Goal: Task Accomplishment & Management: Use online tool/utility

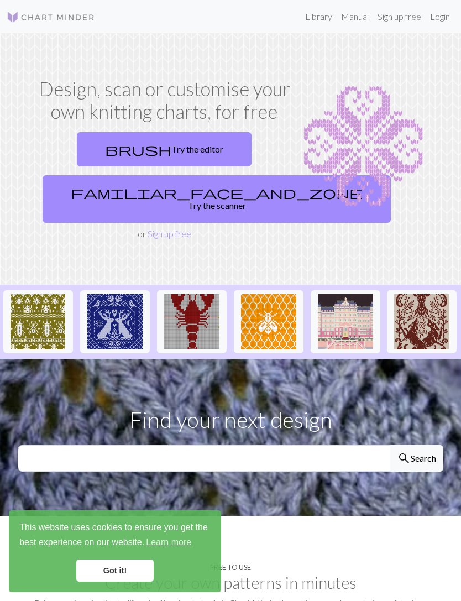
click at [178, 166] on link "brush Try the editor" at bounding box center [164, 149] width 175 height 34
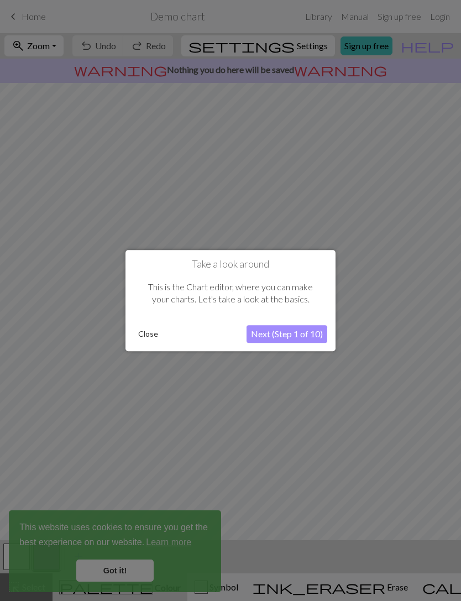
click at [152, 336] on button "Close" at bounding box center [148, 334] width 29 height 17
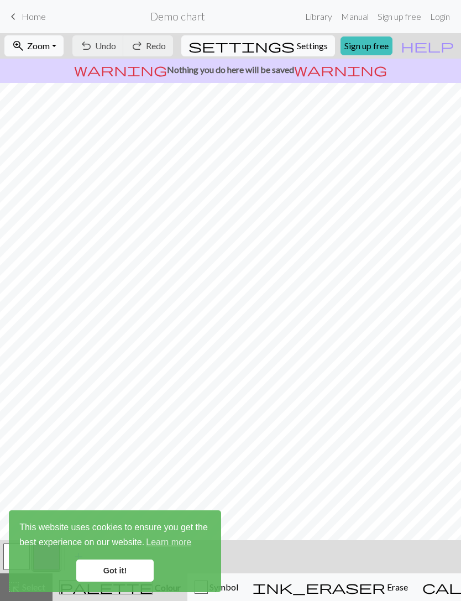
click at [19, 20] on span "keyboard_arrow_left" at bounding box center [13, 16] width 13 height 15
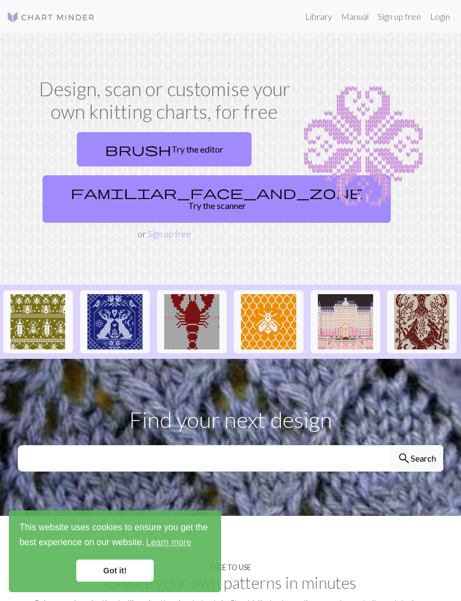
click at [202, 223] on link "familiar_face_and_zone Try the scanner" at bounding box center [217, 199] width 348 height 48
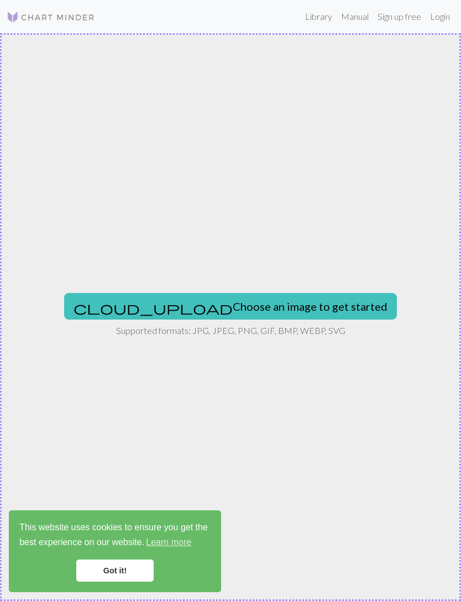
click at [265, 307] on button "cloud_upload Choose an image to get started" at bounding box center [230, 306] width 333 height 27
type input "C:\fakepath\16BD6A0F-7C4C-467C-98BE-EF0874F134ED.png"
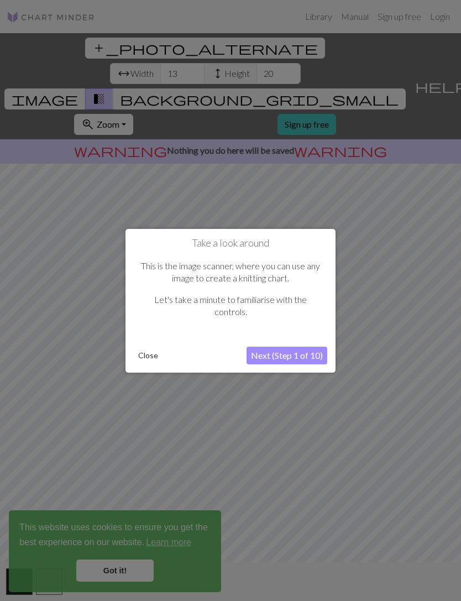
click at [300, 363] on button "Next (Step 1 of 10)" at bounding box center [286, 356] width 81 height 18
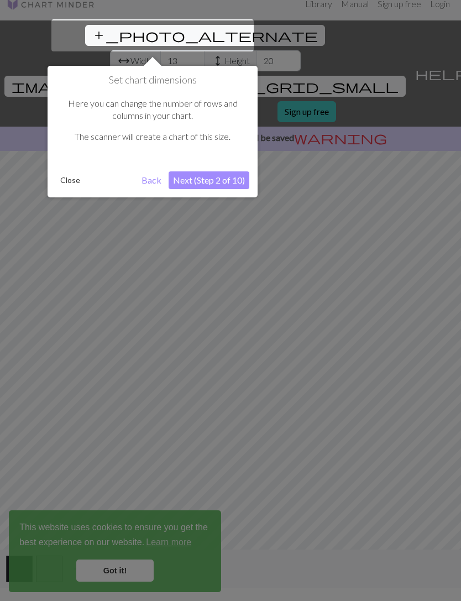
scroll to position [21, 0]
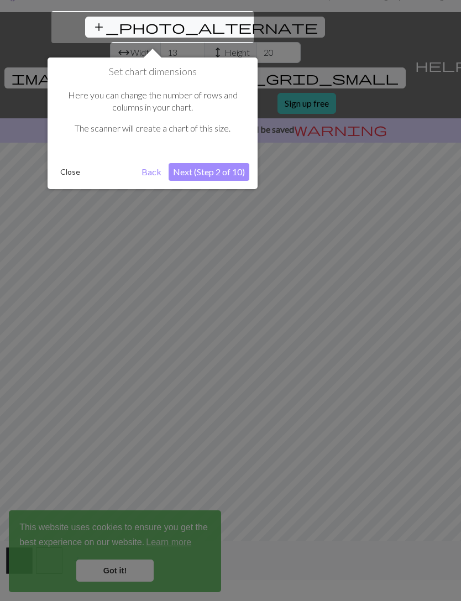
click at [222, 178] on button "Next (Step 2 of 10)" at bounding box center [209, 172] width 81 height 18
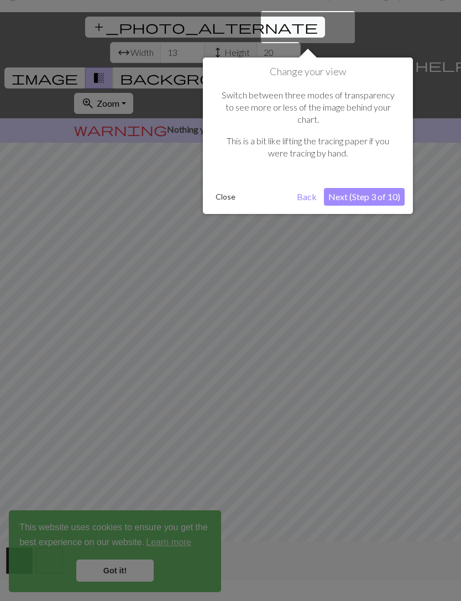
click at [392, 188] on button "Next (Step 3 of 10)" at bounding box center [364, 197] width 81 height 18
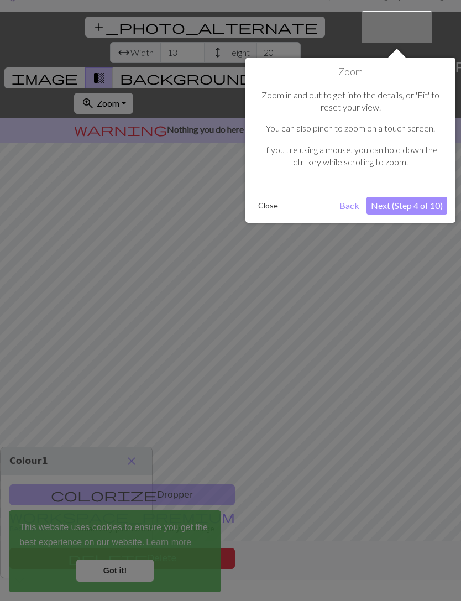
click at [416, 206] on button "Next (Step 4 of 10)" at bounding box center [406, 206] width 81 height 18
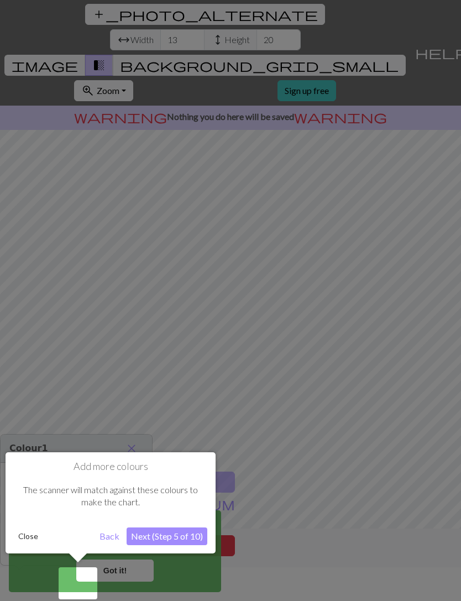
scroll to position [35, 0]
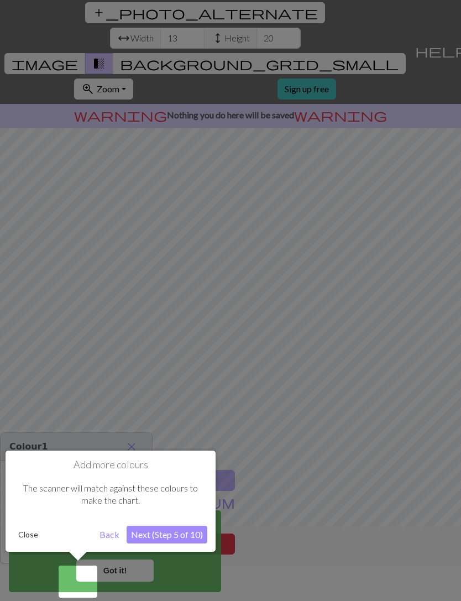
click at [185, 532] on button "Next (Step 5 of 10)" at bounding box center [167, 535] width 81 height 18
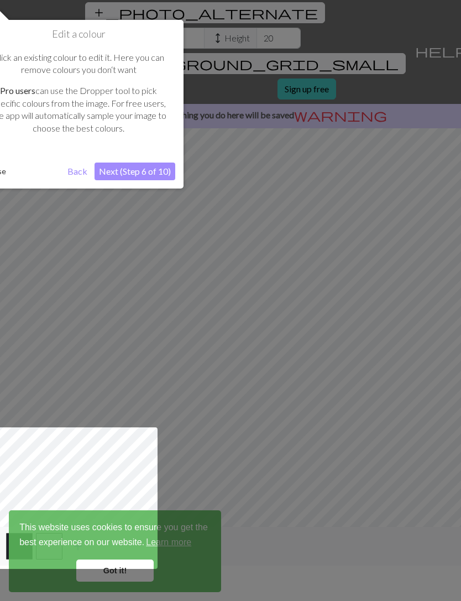
click at [141, 169] on button "Next (Step 6 of 10)" at bounding box center [135, 171] width 81 height 18
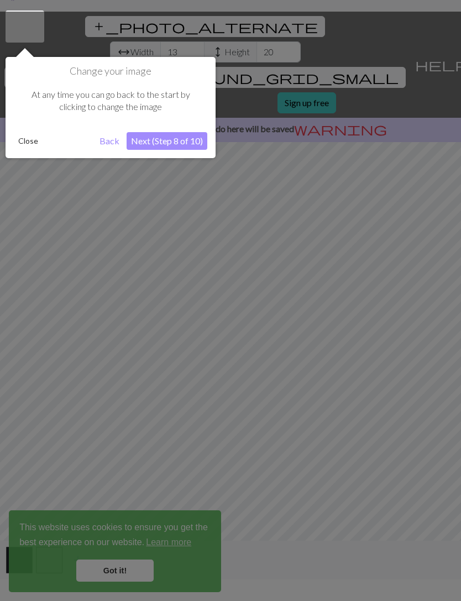
scroll to position [21, 0]
click at [187, 142] on button "Next (Step 8 of 10)" at bounding box center [167, 142] width 81 height 18
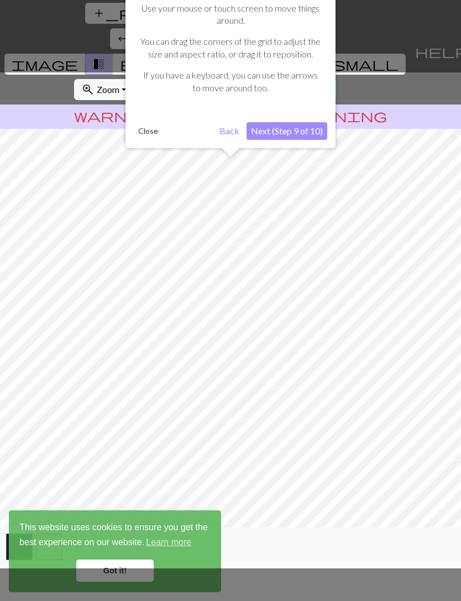
scroll to position [35, 0]
click at [303, 130] on button "Next (Step 9 of 10)" at bounding box center [286, 131] width 81 height 18
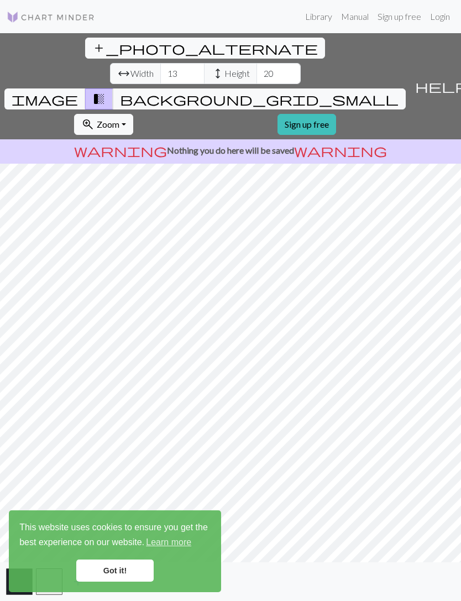
click at [211, 66] on span "height" at bounding box center [217, 73] width 13 height 15
click at [110, 63] on span "arrow_range Width" at bounding box center [135, 73] width 51 height 21
click at [117, 66] on span "arrow_range" at bounding box center [123, 73] width 13 height 15
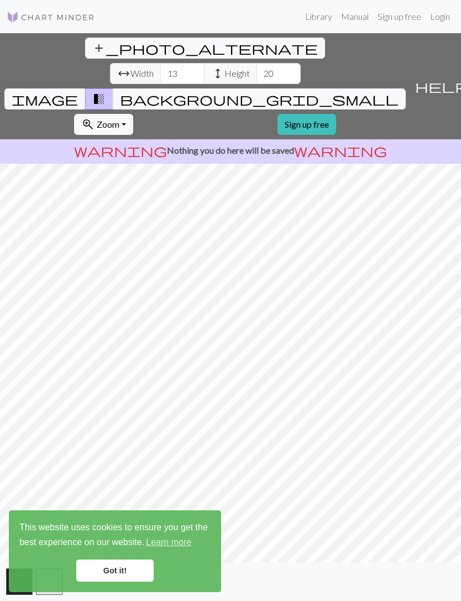
click at [117, 66] on span "arrow_range" at bounding box center [123, 73] width 13 height 15
click at [160, 63] on input "13" at bounding box center [182, 73] width 44 height 21
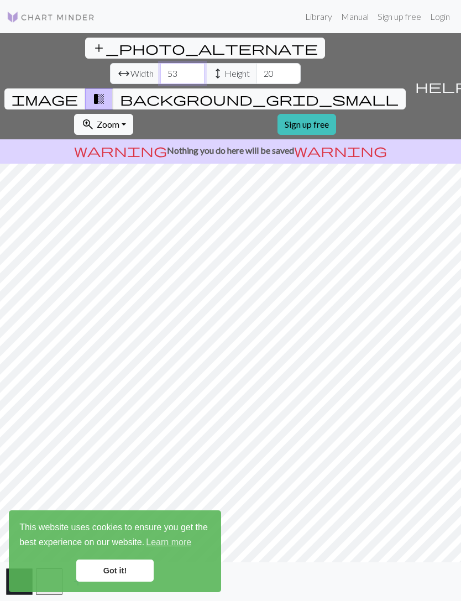
scroll to position [0, 0]
type input "53"
click at [256, 63] on input "20" at bounding box center [278, 73] width 44 height 21
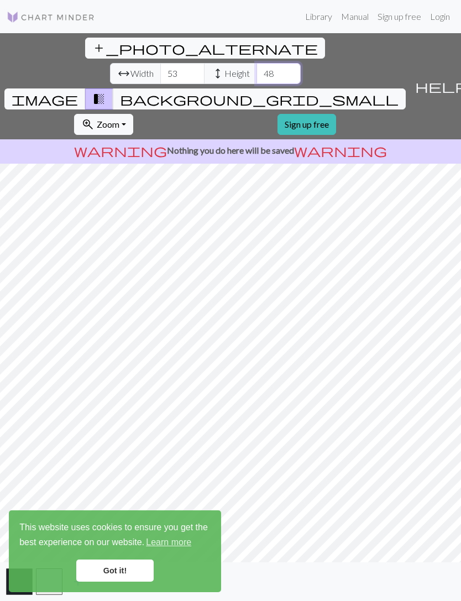
type input "48"
click at [122, 570] on link "Got it!" at bounding box center [114, 570] width 77 height 22
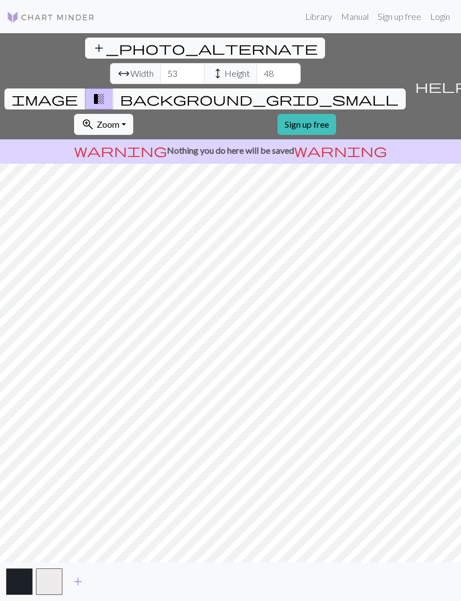
click at [335, 91] on span "background_grid_small" at bounding box center [259, 98] width 279 height 15
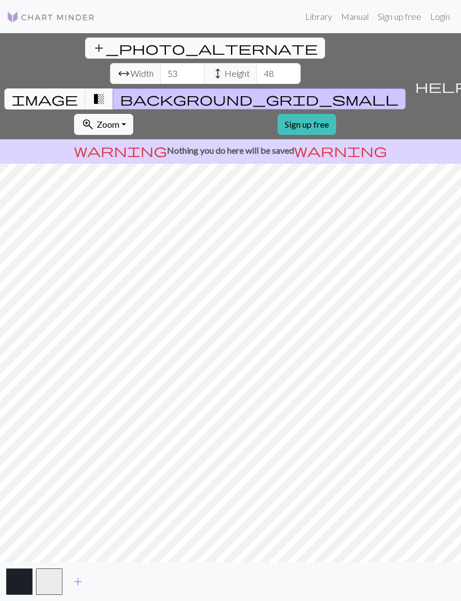
click at [92, 47] on span "add_photo_alternate" at bounding box center [204, 47] width 225 height 15
click at [106, 91] on span "transition_fade" at bounding box center [98, 98] width 13 height 15
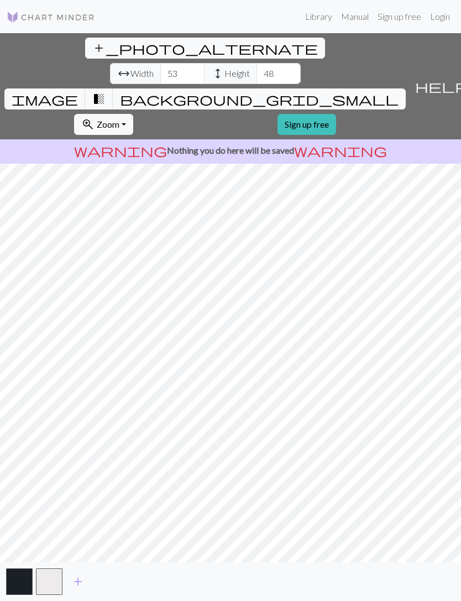
click at [78, 91] on span "image" at bounding box center [45, 98] width 66 height 15
click at [106, 91] on span "transition_fade" at bounding box center [98, 98] width 13 height 15
click at [448, 78] on span "help" at bounding box center [441, 85] width 53 height 15
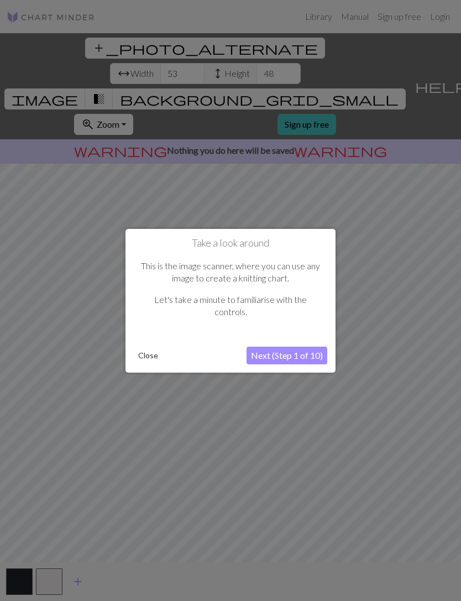
click at [297, 363] on button "Next (Step 1 of 10)" at bounding box center [286, 356] width 81 height 18
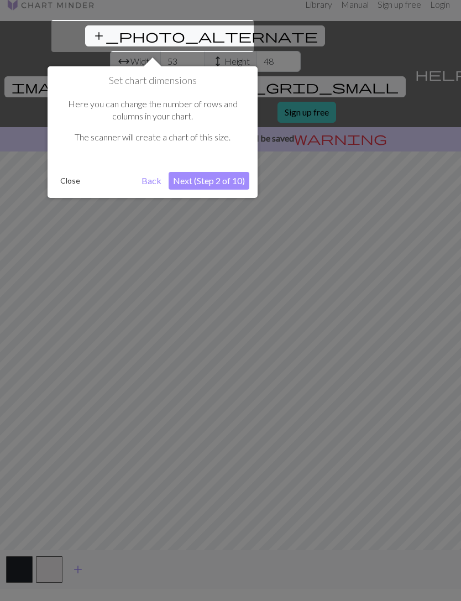
scroll to position [21, 0]
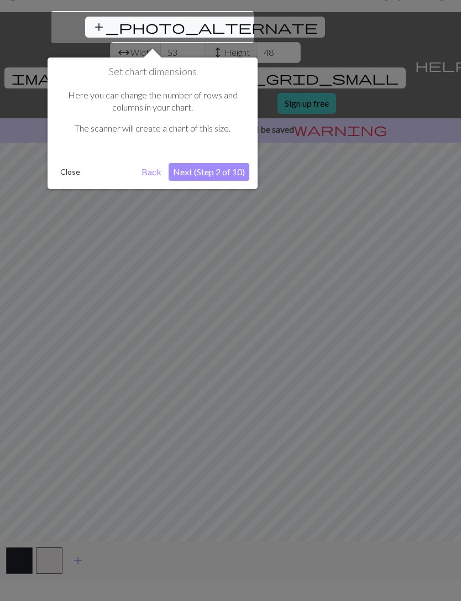
click at [223, 171] on button "Next (Step 2 of 10)" at bounding box center [209, 172] width 81 height 18
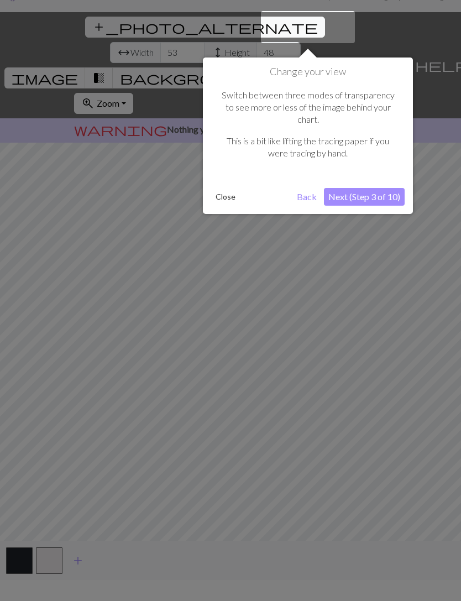
click at [25, 498] on div at bounding box center [230, 297] width 461 height 636
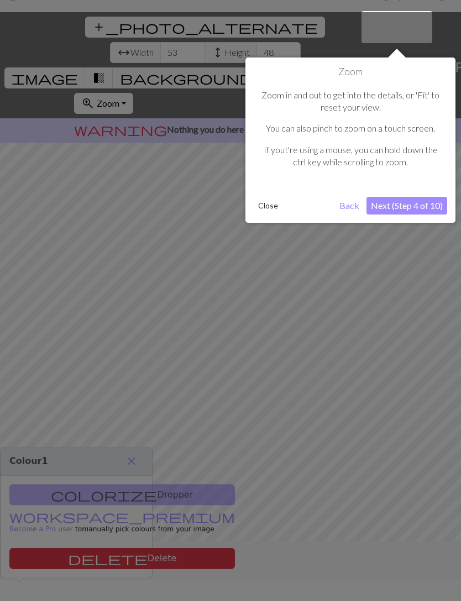
click at [135, 454] on div at bounding box center [230, 297] width 461 height 636
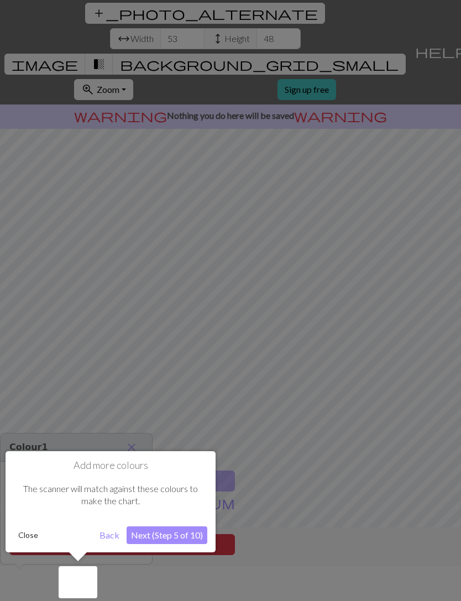
scroll to position [35, 0]
click at [159, 533] on button "Next (Step 5 of 10)" at bounding box center [167, 535] width 81 height 18
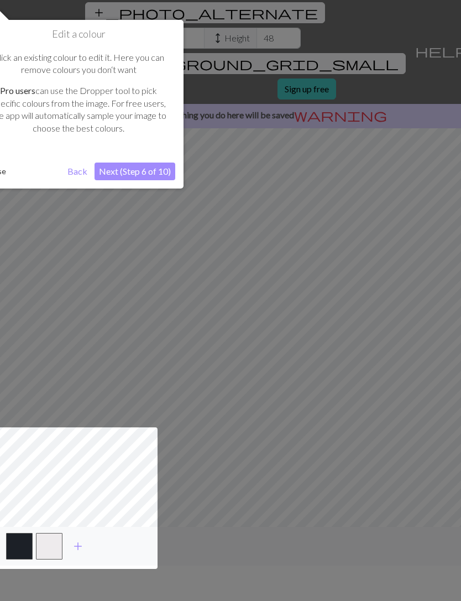
click at [141, 168] on button "Next (Step 6 of 10)" at bounding box center [135, 171] width 81 height 18
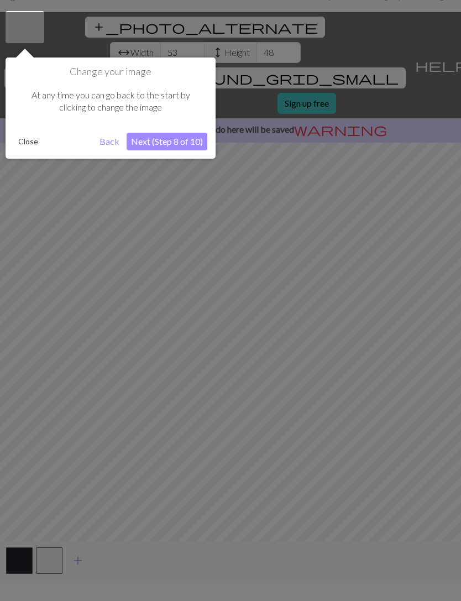
click at [185, 141] on button "Next (Step 8 of 10)" at bounding box center [167, 142] width 81 height 18
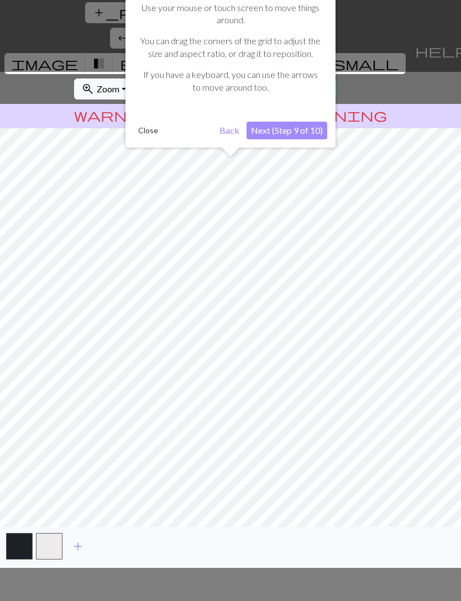
click at [299, 131] on button "Next (Step 9 of 10)" at bounding box center [286, 131] width 81 height 18
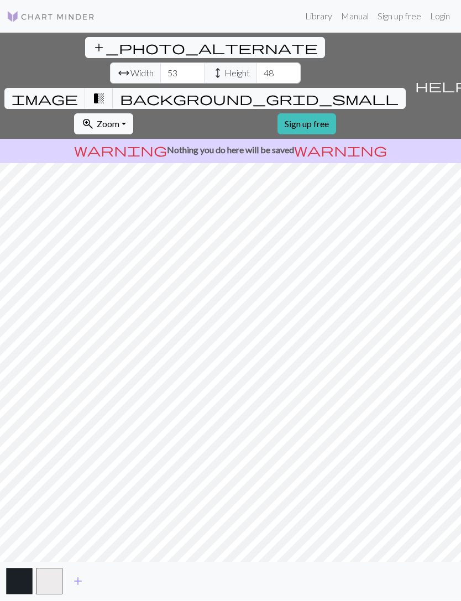
scroll to position [0, 0]
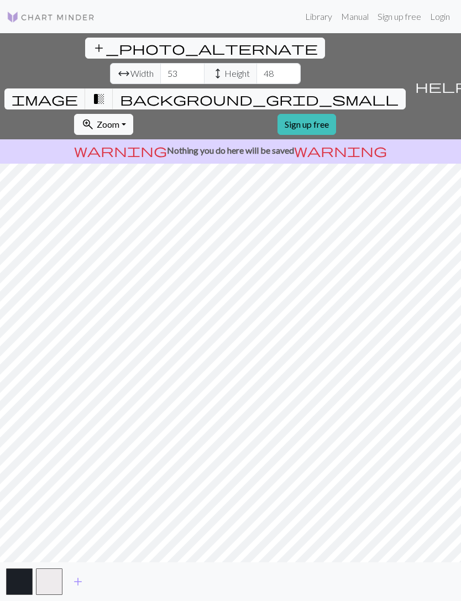
click at [450, 78] on span "help" at bounding box center [441, 85] width 53 height 15
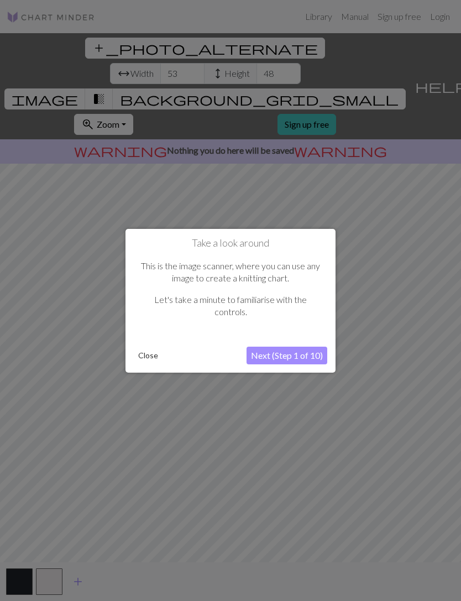
click at [303, 356] on button "Next (Step 1 of 10)" at bounding box center [286, 356] width 81 height 18
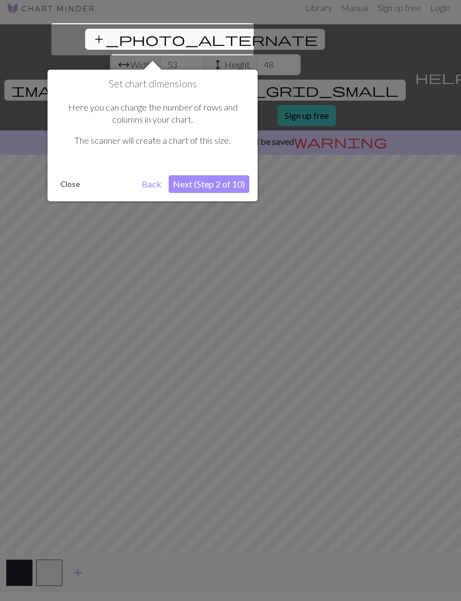
scroll to position [21, 0]
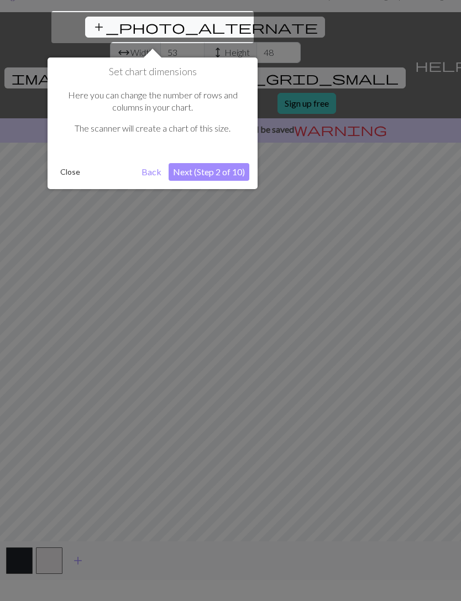
click at [76, 599] on div at bounding box center [230, 297] width 461 height 636
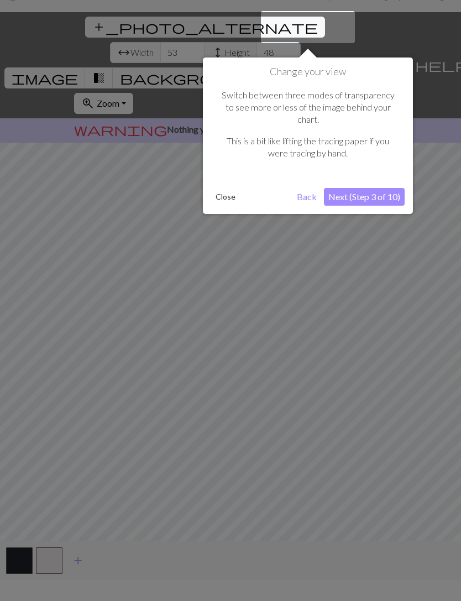
click at [77, 600] on div at bounding box center [230, 297] width 461 height 636
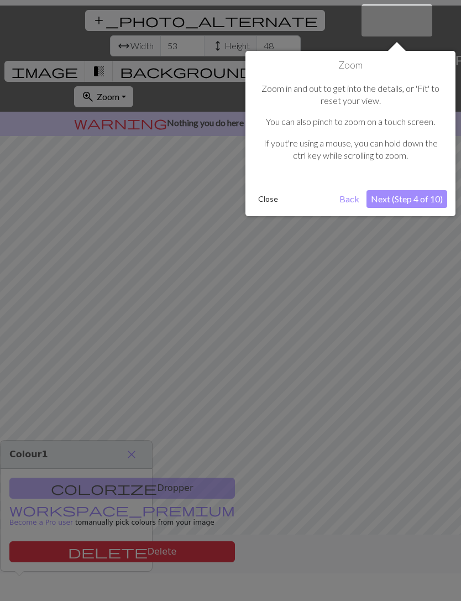
scroll to position [35, 0]
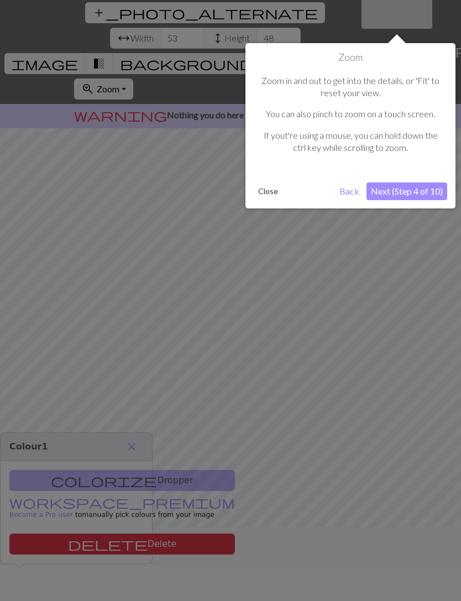
click at [130, 447] on div at bounding box center [230, 283] width 461 height 636
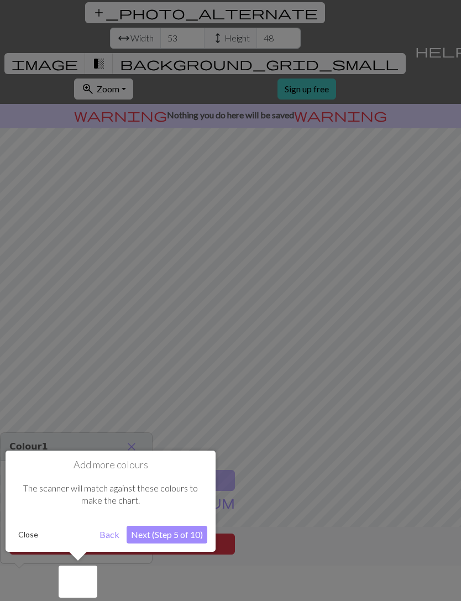
click at [29, 538] on button "Close" at bounding box center [28, 534] width 29 height 17
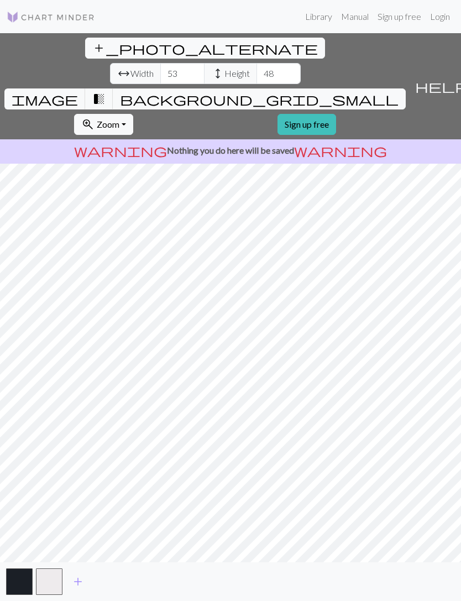
click at [81, 582] on span "add" at bounding box center [77, 581] width 13 height 15
click at [19, 585] on button "button" at bounding box center [19, 581] width 27 height 27
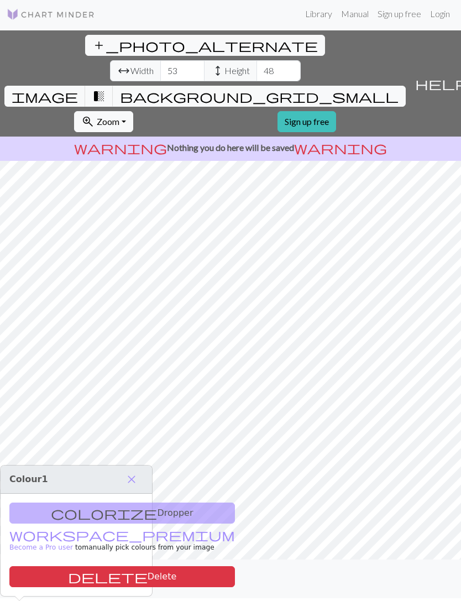
click at [112, 494] on div "colorize Dropper workspace_premium Become a Pro user to manually pick colours f…" at bounding box center [76, 545] width 151 height 102
click at [53, 575] on button "button" at bounding box center [49, 578] width 27 height 27
click at [53, 581] on button "button" at bounding box center [49, 578] width 27 height 27
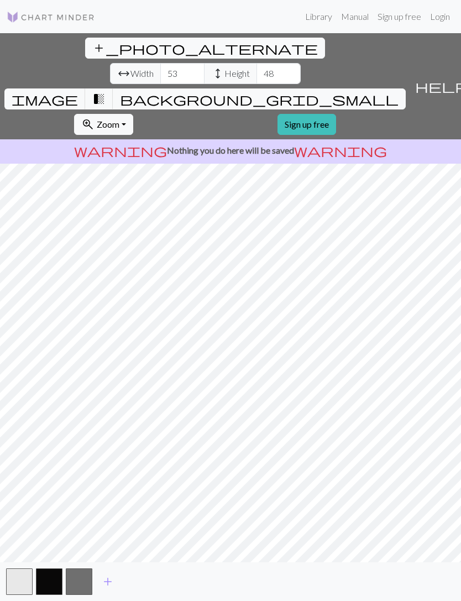
click at [50, 579] on button "button" at bounding box center [49, 581] width 27 height 27
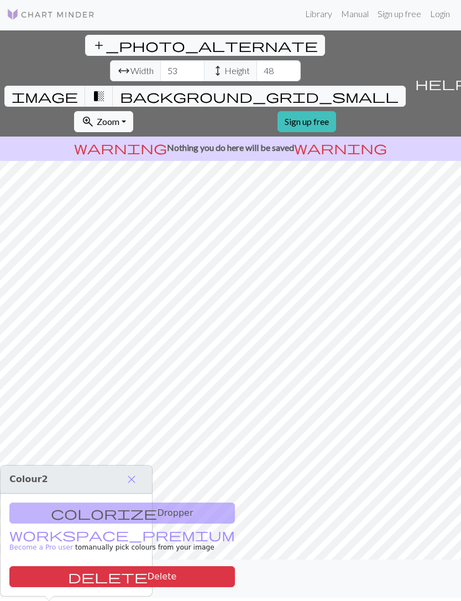
click at [107, 586] on span "add" at bounding box center [107, 578] width 13 height 15
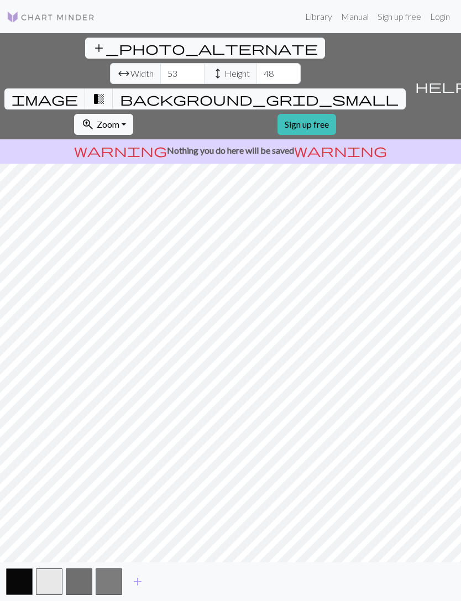
click at [110, 581] on button "button" at bounding box center [109, 581] width 27 height 27
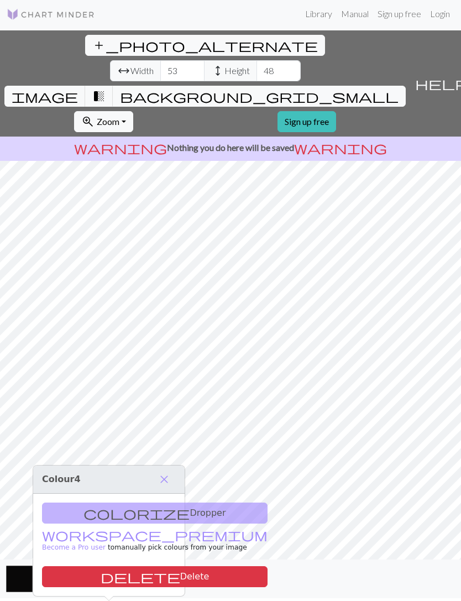
click at [167, 471] on span "close" at bounding box center [164, 478] width 13 height 15
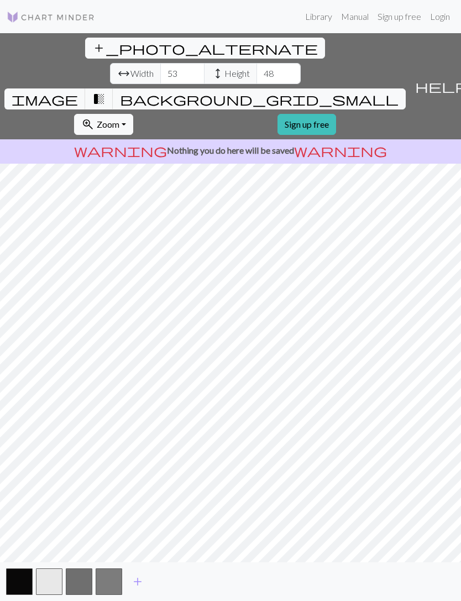
click at [119, 119] on span "Zoom" at bounding box center [108, 124] width 23 height 11
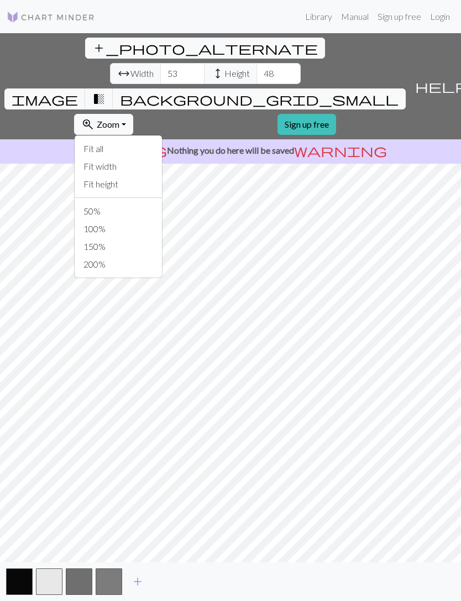
click at [162, 140] on button "Fit all" at bounding box center [118, 149] width 87 height 18
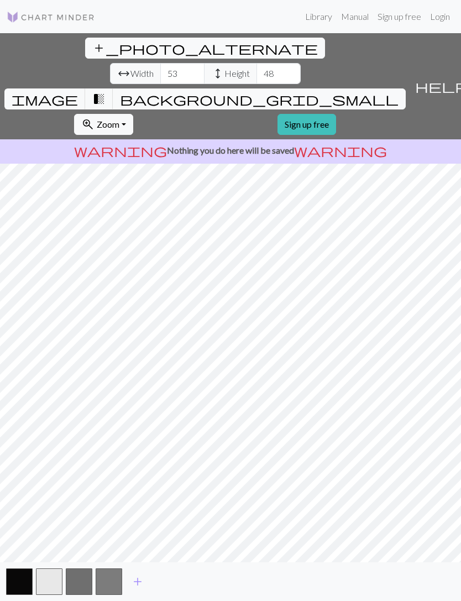
click at [106, 91] on span "transition_fade" at bounding box center [98, 98] width 13 height 15
click at [335, 91] on span "background_grid_small" at bounding box center [259, 98] width 279 height 15
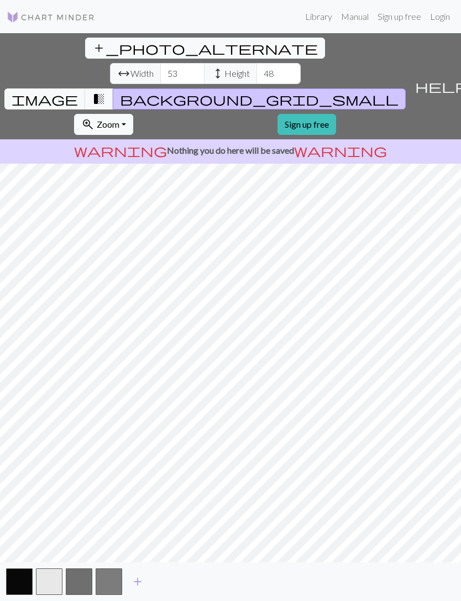
click at [339, 91] on span "background_grid_small" at bounding box center [259, 98] width 279 height 15
click at [86, 88] on button "image" at bounding box center [44, 98] width 81 height 21
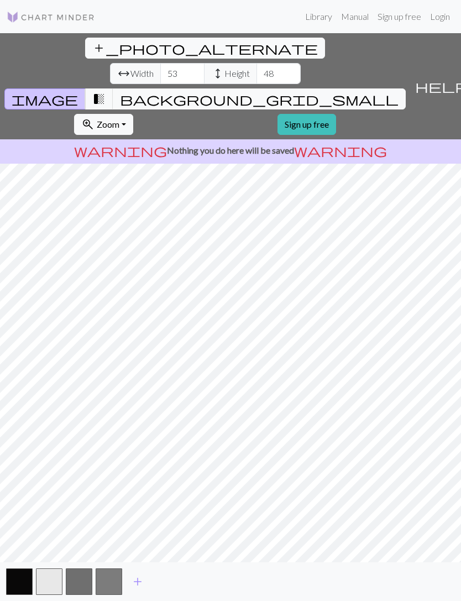
click at [106, 91] on span "transition_fade" at bounding box center [98, 98] width 13 height 15
click at [333, 91] on span "background_grid_small" at bounding box center [259, 98] width 279 height 15
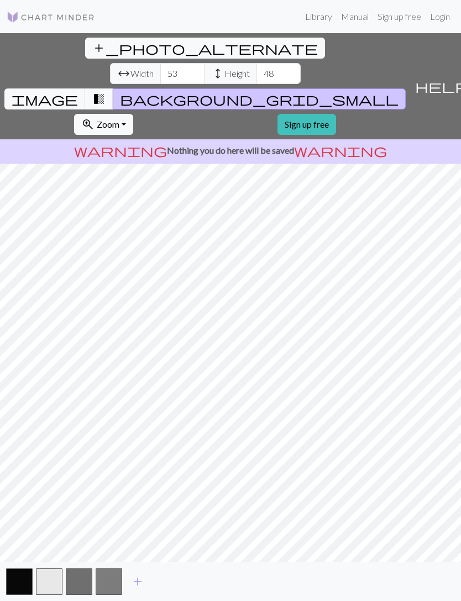
click at [448, 78] on span "help" at bounding box center [441, 85] width 53 height 15
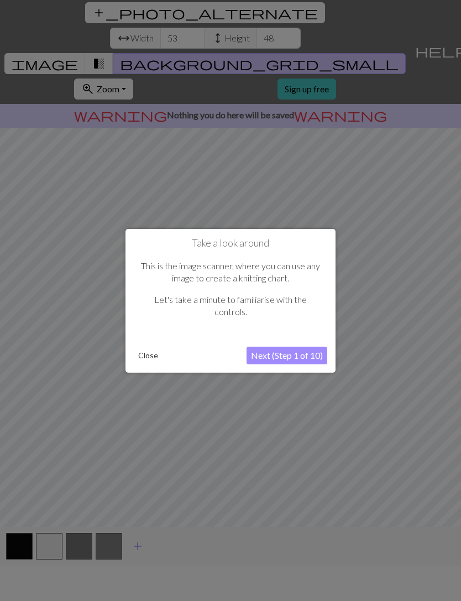
click at [301, 363] on button "Next (Step 1 of 10)" at bounding box center [286, 356] width 81 height 18
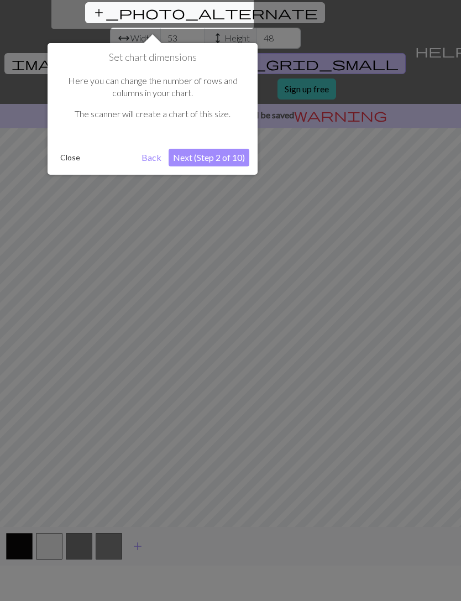
click at [302, 364] on div at bounding box center [230, 283] width 461 height 636
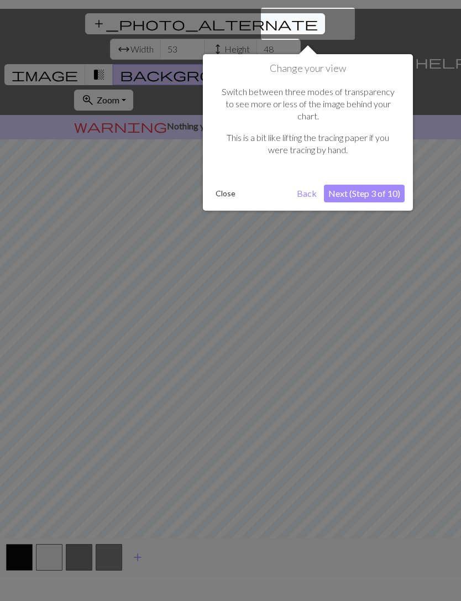
scroll to position [21, 0]
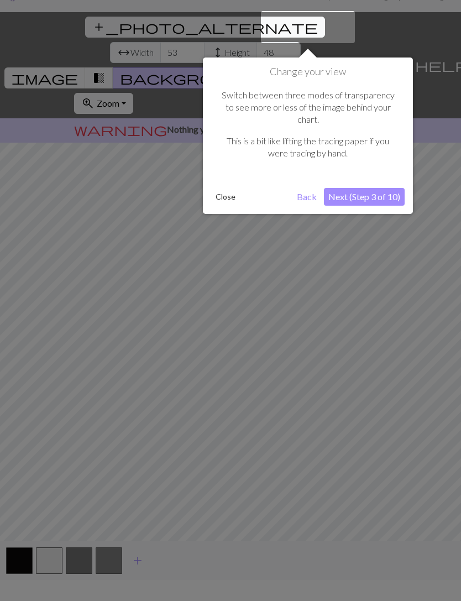
click at [393, 188] on button "Next (Step 3 of 10)" at bounding box center [364, 197] width 81 height 18
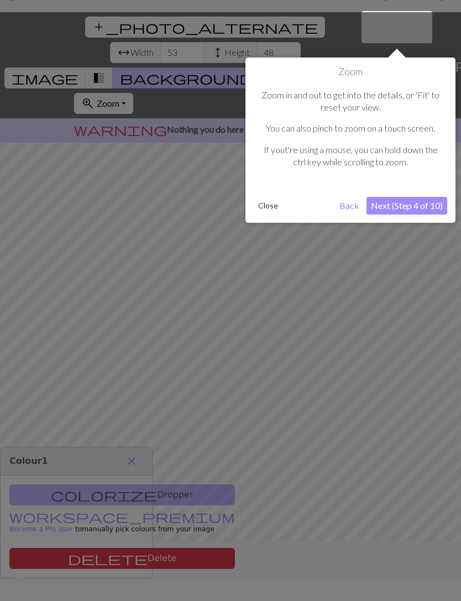
click at [421, 210] on button "Next (Step 4 of 10)" at bounding box center [406, 206] width 81 height 18
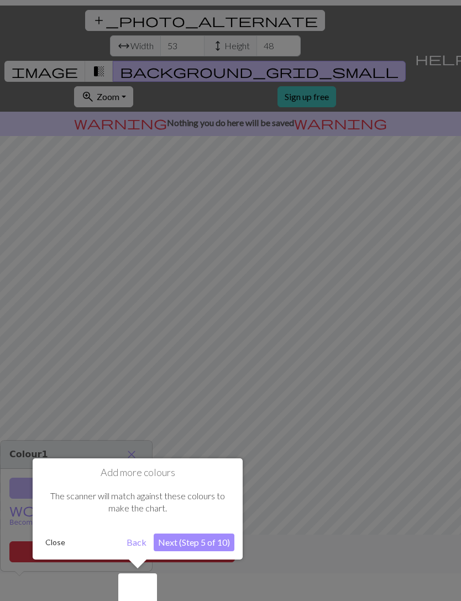
scroll to position [35, 0]
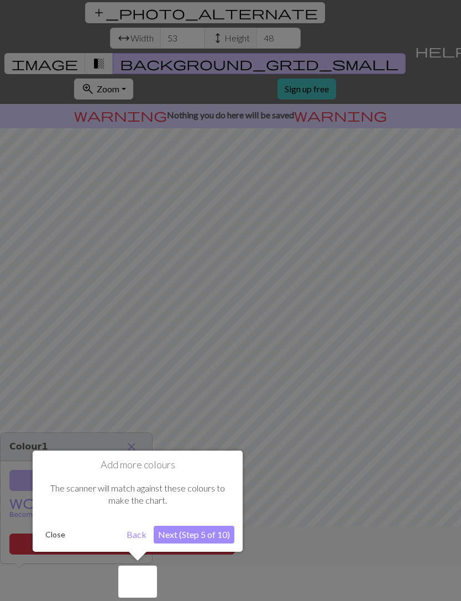
click at [212, 530] on button "Next (Step 5 of 10)" at bounding box center [194, 535] width 81 height 18
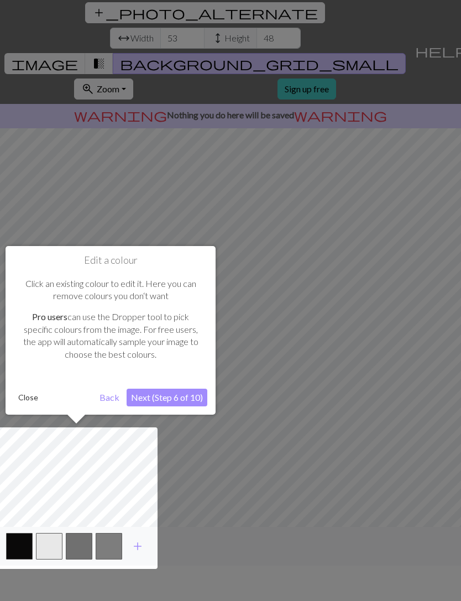
click at [211, 530] on div at bounding box center [230, 283] width 461 height 636
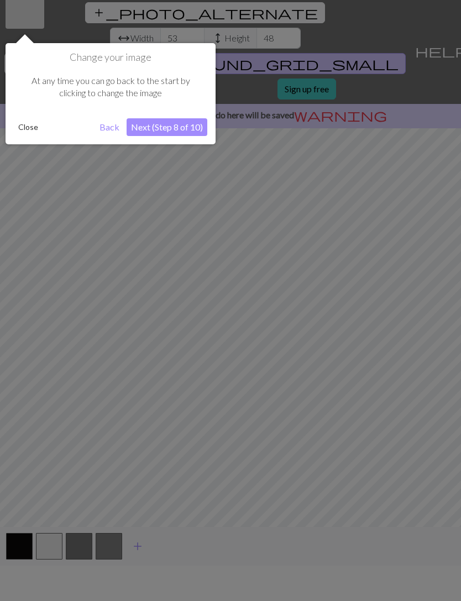
click at [151, 141] on div "Change your image At any time you can go back to the start by clicking to chang…" at bounding box center [111, 93] width 210 height 101
click at [196, 128] on button "Next (Step 8 of 10)" at bounding box center [167, 127] width 81 height 18
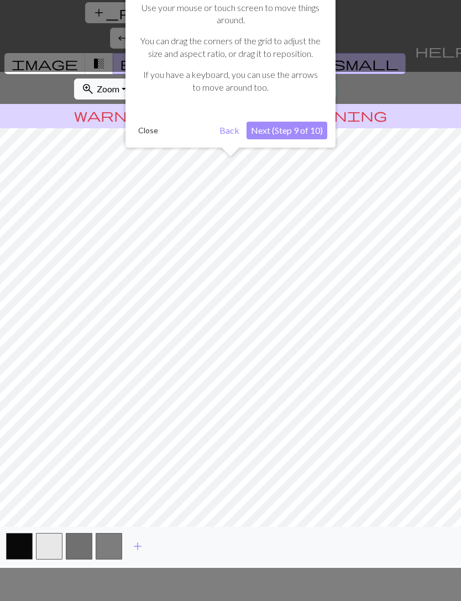
click at [308, 135] on button "Next (Step 9 of 10)" at bounding box center [286, 131] width 81 height 18
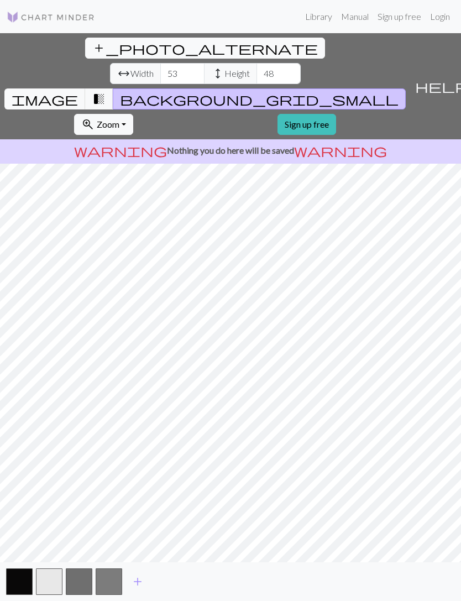
click at [277, 114] on link "Sign up free" at bounding box center [306, 124] width 59 height 21
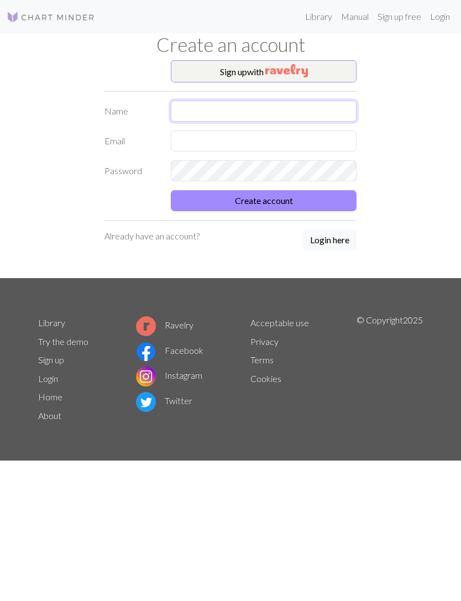
click at [252, 113] on input "text" at bounding box center [264, 111] width 186 height 21
type input "[PERSON_NAME]"
click at [313, 141] on input "text" at bounding box center [264, 140] width 186 height 21
type input "D"
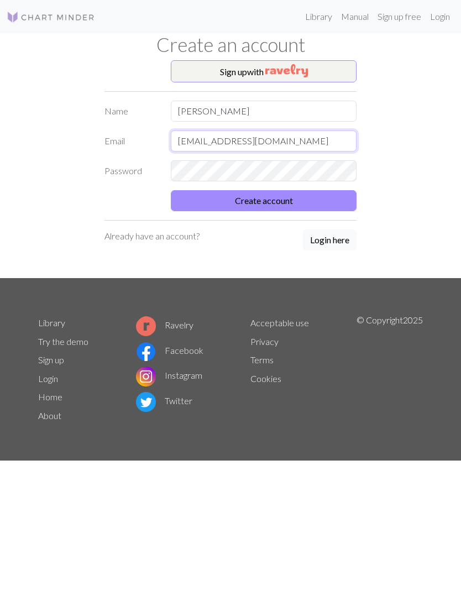
type input "[EMAIL_ADDRESS][DOMAIN_NAME]"
click at [307, 192] on button "Create account" at bounding box center [264, 200] width 186 height 21
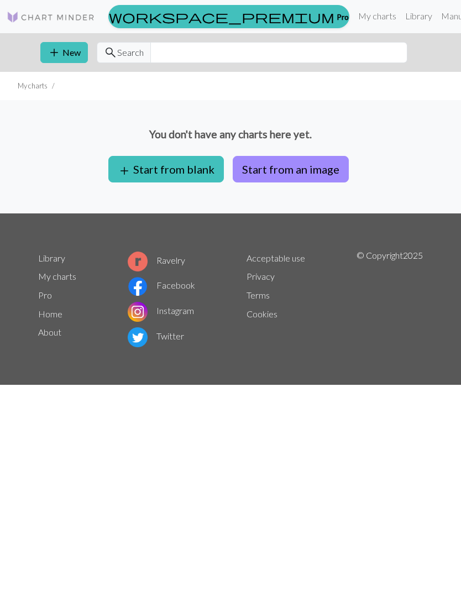
click at [291, 160] on button "Start from an image" at bounding box center [291, 169] width 116 height 27
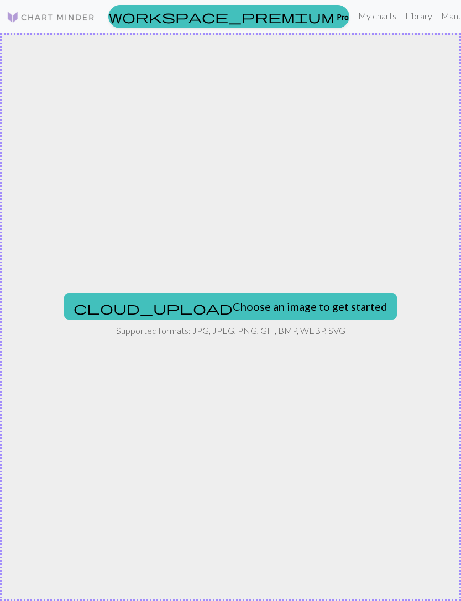
click at [302, 305] on button "cloud_upload Choose an image to get started" at bounding box center [230, 306] width 333 height 27
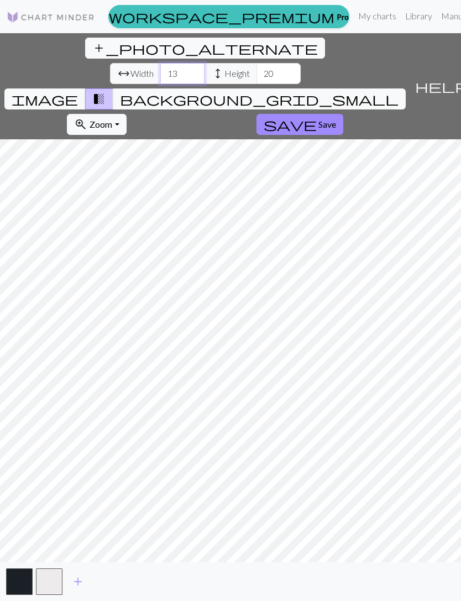
click at [160, 63] on input "13" at bounding box center [182, 73] width 44 height 21
type input "1"
type input "52"
click at [256, 63] on input "20" at bounding box center [278, 73] width 44 height 21
type input "2"
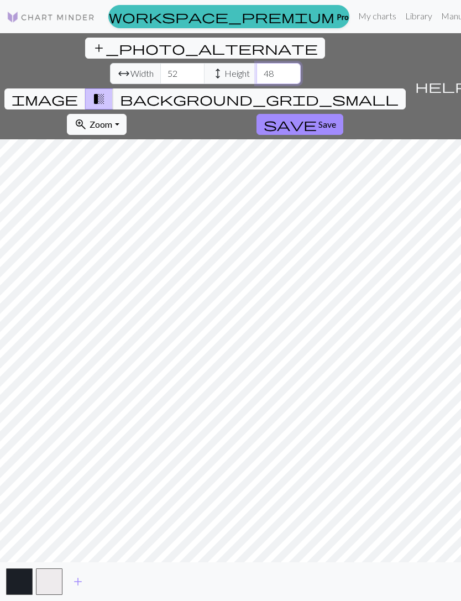
type input "48"
click at [336, 119] on span "Save" at bounding box center [327, 124] width 18 height 11
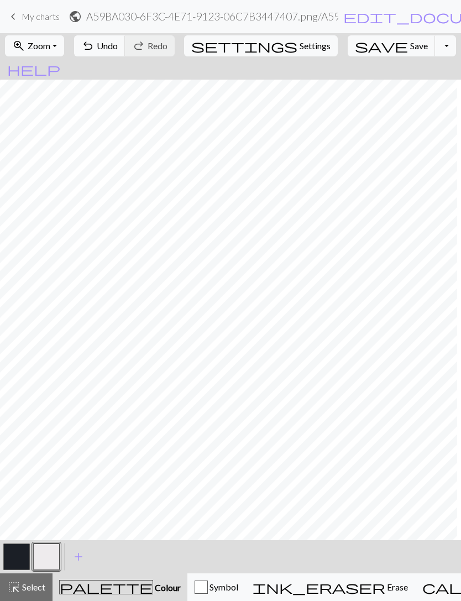
scroll to position [0, 74]
click at [24, 557] on button "button" at bounding box center [16, 556] width 27 height 27
click at [55, 556] on button "button" at bounding box center [46, 556] width 27 height 27
click at [20, 560] on button "button" at bounding box center [16, 556] width 27 height 27
click at [74, 560] on span "add" at bounding box center [78, 556] width 13 height 15
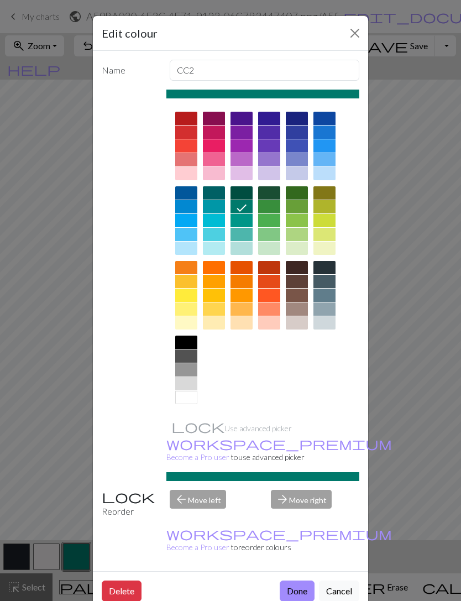
click at [188, 120] on div at bounding box center [186, 118] width 22 height 13
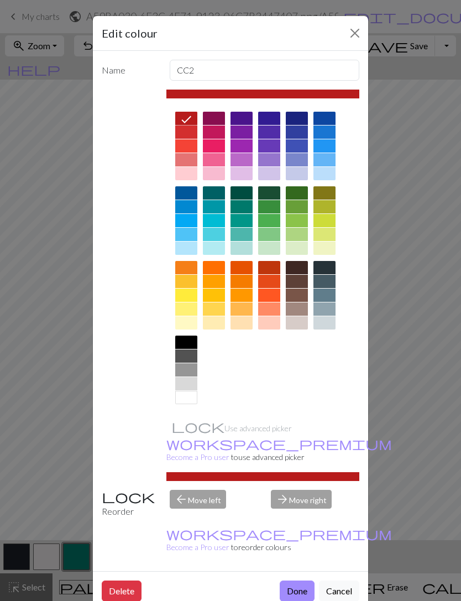
click at [298, 580] on button "Done" at bounding box center [297, 590] width 35 height 21
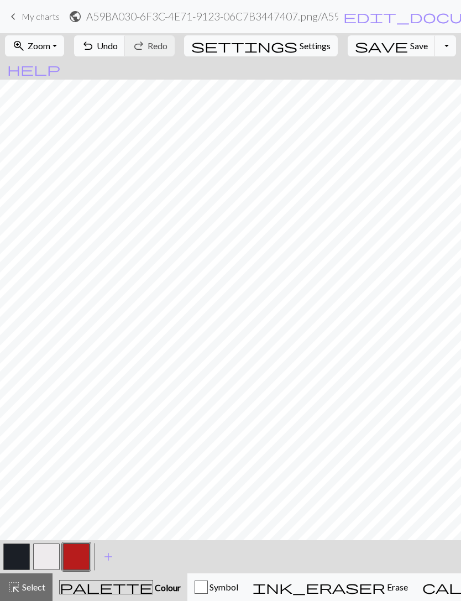
click at [46, 557] on button "button" at bounding box center [46, 556] width 27 height 27
click at [74, 557] on button "button" at bounding box center [76, 556] width 27 height 27
click at [125, 53] on button "undo Undo Undo" at bounding box center [99, 45] width 51 height 21
click at [95, 46] on span "undo" at bounding box center [87, 45] width 13 height 15
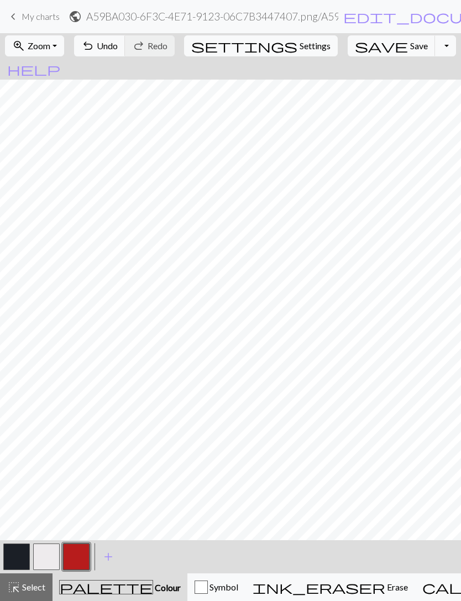
click at [54, 32] on nav "keyboard_arrow_left My charts public A59BA030-6F3C-4E71-9123-06C7B3447407.png /…" at bounding box center [230, 16] width 461 height 33
click at [50, 47] on span "Zoom" at bounding box center [39, 45] width 23 height 11
click at [57, 155] on button "100%" at bounding box center [49, 150] width 87 height 18
click at [57, 55] on button "zoom_in Zoom Zoom" at bounding box center [34, 45] width 59 height 21
click at [61, 73] on button "Fit all" at bounding box center [49, 70] width 87 height 18
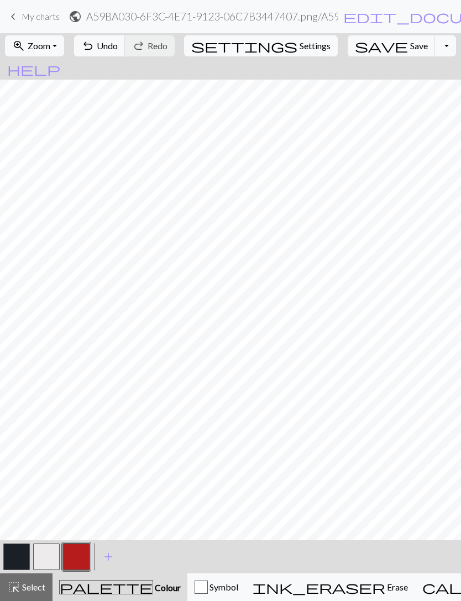
scroll to position [0, 0]
click at [27, 563] on button "button" at bounding box center [16, 556] width 27 height 27
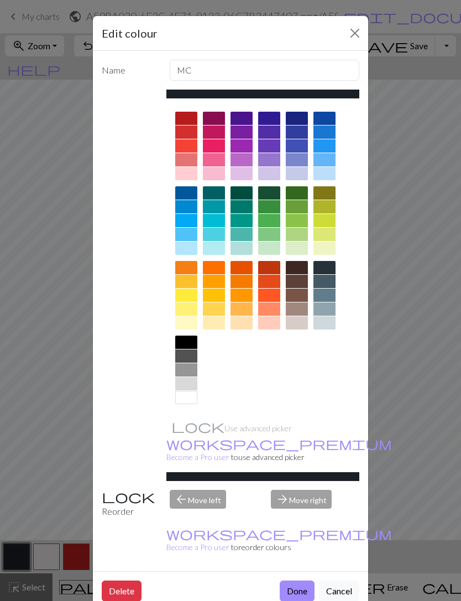
click at [357, 31] on button "Close" at bounding box center [355, 33] width 18 height 18
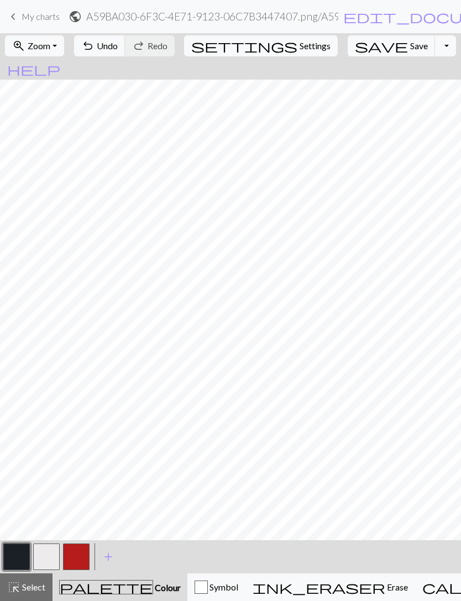
click at [43, 560] on button "button" at bounding box center [46, 556] width 27 height 27
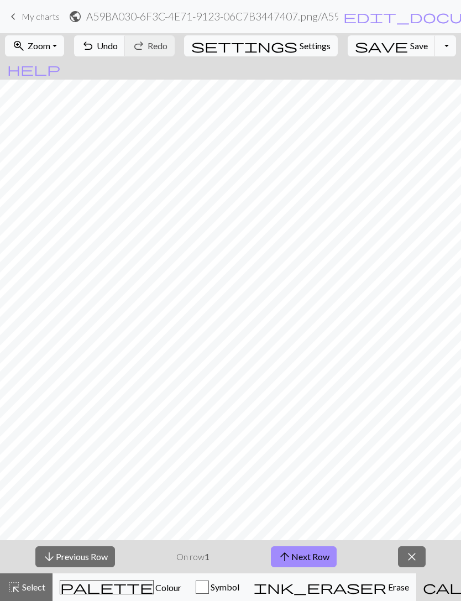
click at [154, 582] on span "Colour" at bounding box center [168, 587] width 28 height 11
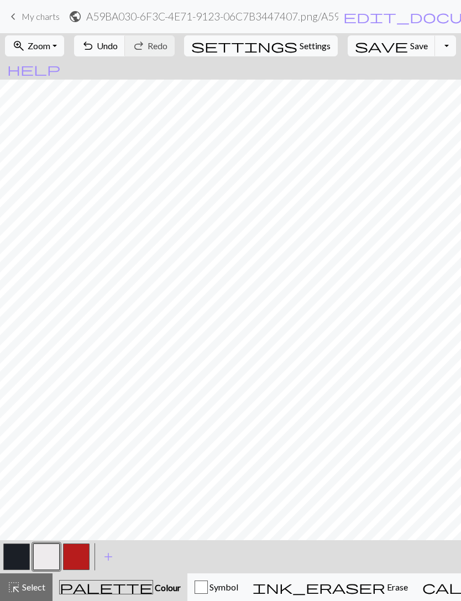
click at [19, 549] on button "button" at bounding box center [16, 556] width 27 height 27
click at [74, 558] on button "button" at bounding box center [76, 556] width 27 height 27
click at [195, 585] on div "button" at bounding box center [201, 586] width 13 height 13
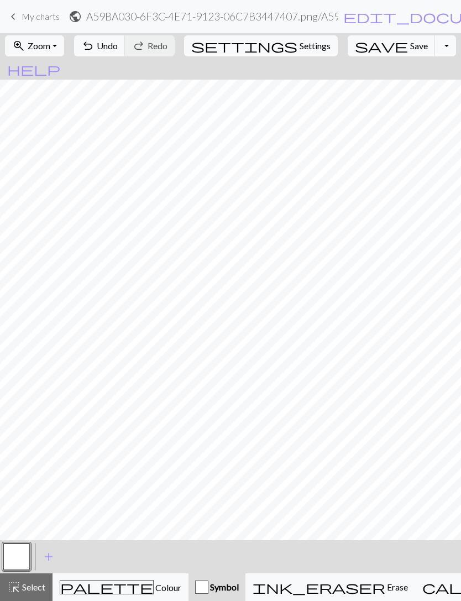
click at [31, 591] on span "Select" at bounding box center [32, 586] width 25 height 11
click at [361, 48] on span "save" at bounding box center [381, 45] width 53 height 15
click at [365, 55] on button "save Save Save" at bounding box center [392, 45] width 88 height 21
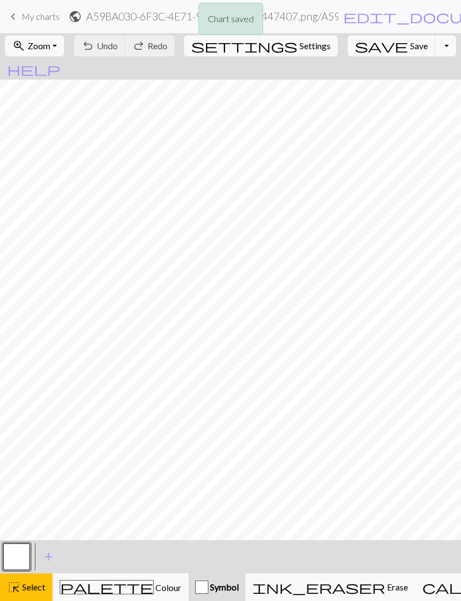
click at [365, 54] on div "Chart saved Chart saved" at bounding box center [230, 43] width 461 height 87
click at [154, 592] on span "Colour" at bounding box center [168, 587] width 28 height 11
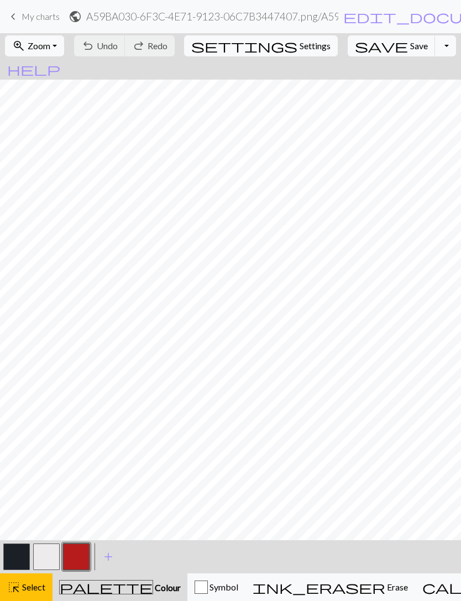
click at [410, 51] on span "Save" at bounding box center [419, 45] width 18 height 11
click at [67, 59] on button "help Show me around" at bounding box center [33, 69] width 67 height 21
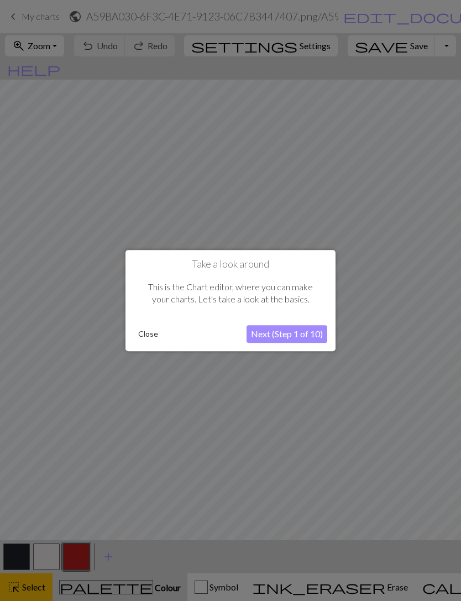
click at [443, 34] on div at bounding box center [230, 300] width 461 height 601
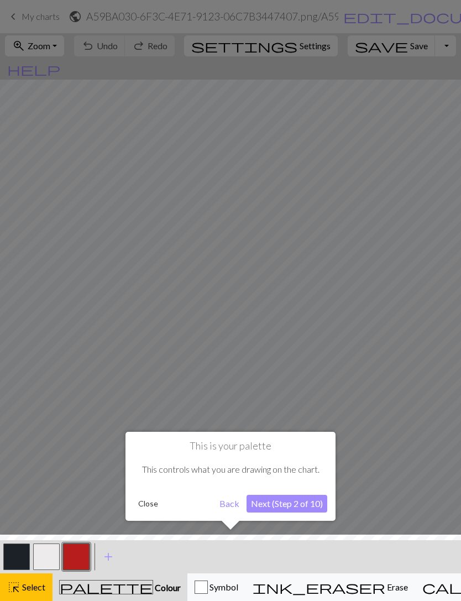
click at [285, 506] on button "Next (Step 2 of 10)" at bounding box center [286, 504] width 81 height 18
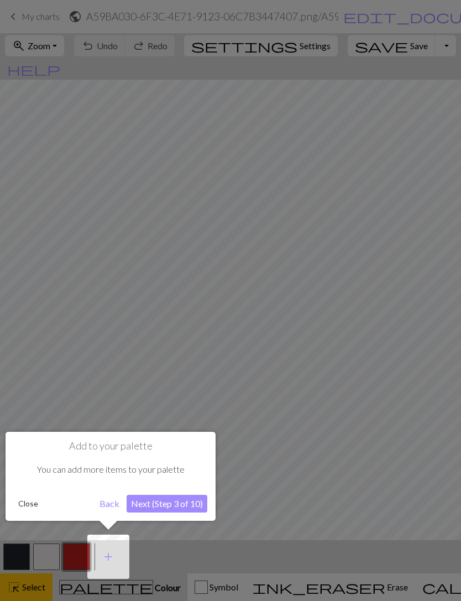
click at [192, 504] on button "Next (Step 3 of 10)" at bounding box center [167, 504] width 81 height 18
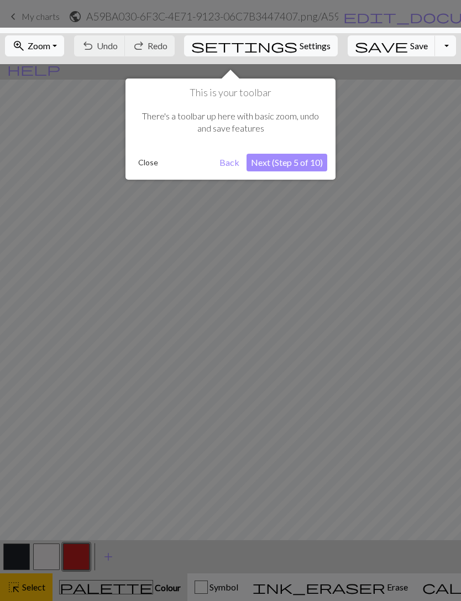
click at [192, 504] on div at bounding box center [230, 300] width 461 height 601
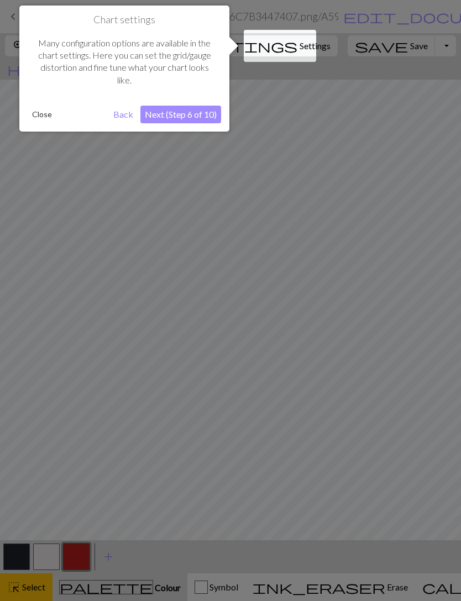
click at [203, 110] on button "Next (Step 6 of 10)" at bounding box center [180, 115] width 81 height 18
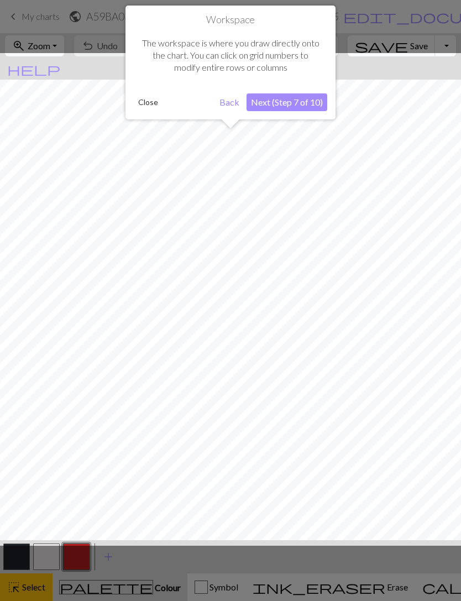
click at [306, 100] on button "Next (Step 7 of 10)" at bounding box center [286, 102] width 81 height 18
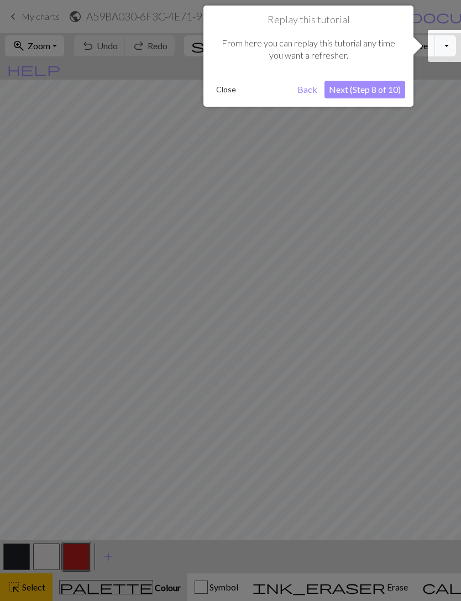
click at [372, 93] on button "Next (Step 8 of 10)" at bounding box center [364, 90] width 81 height 18
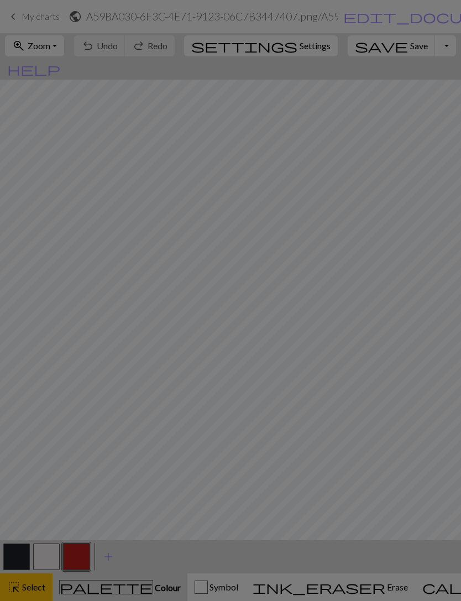
click at [389, 313] on div at bounding box center [230, 300] width 461 height 601
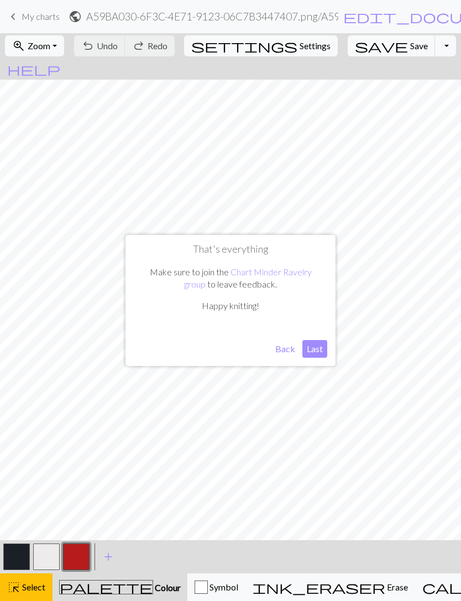
click at [313, 349] on button "Last" at bounding box center [314, 349] width 25 height 18
click at [46, 560] on button "button" at bounding box center [46, 556] width 27 height 27
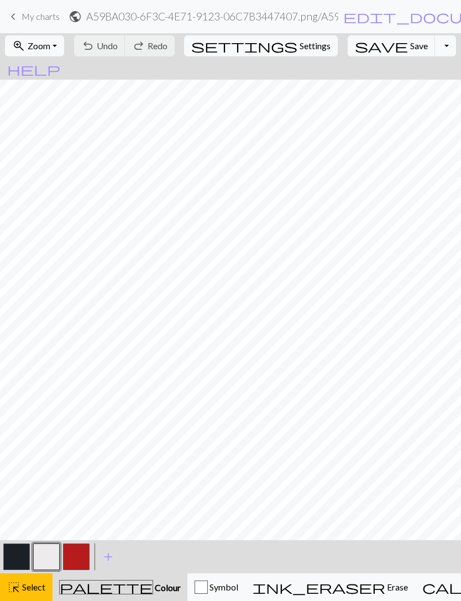
click at [142, 50] on div "undo Undo Undo redo Redo Redo" at bounding box center [124, 45] width 107 height 25
click at [141, 50] on div "undo Undo Undo redo Redo Redo" at bounding box center [124, 45] width 107 height 25
click at [148, 45] on div "undo Undo Undo redo Redo Redo" at bounding box center [124, 45] width 107 height 25
click at [82, 556] on button "button" at bounding box center [76, 556] width 27 height 27
click at [195, 585] on div "Symbol" at bounding box center [217, 586] width 44 height 13
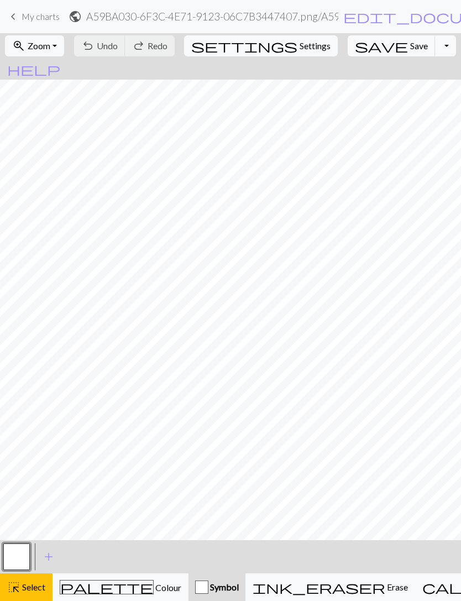
click at [295, 580] on span "ink_eraser" at bounding box center [319, 586] width 133 height 15
